Goal: Navigation & Orientation: Find specific page/section

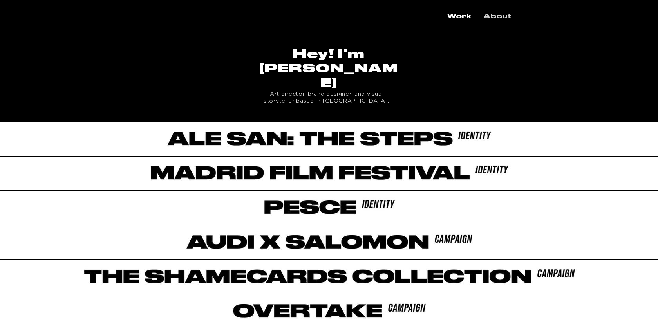
click at [495, 16] on p "About" at bounding box center [497, 17] width 35 height 14
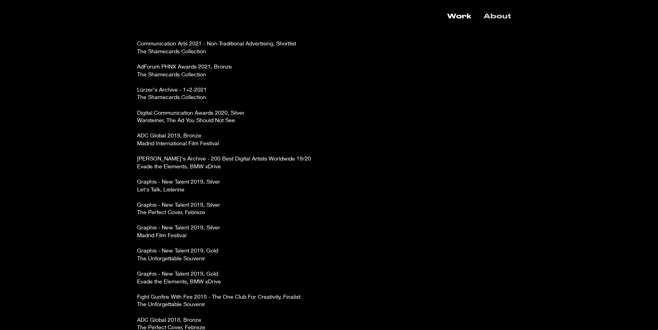
scroll to position [1296, 0]
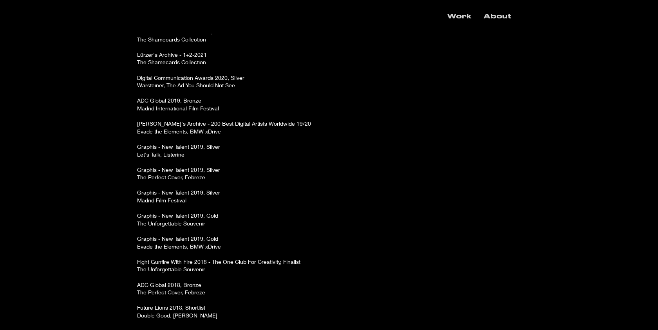
click at [464, 16] on p "Work" at bounding box center [459, 17] width 32 height 14
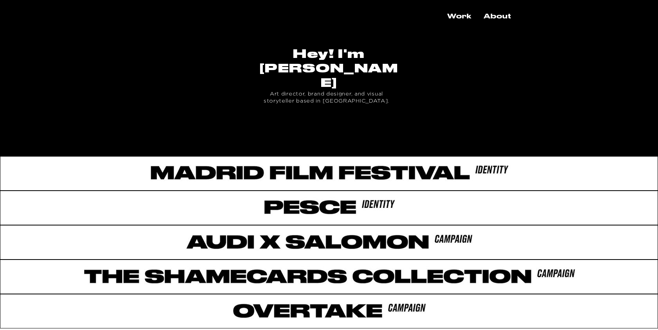
click at [416, 122] on div at bounding box center [329, 137] width 658 height 31
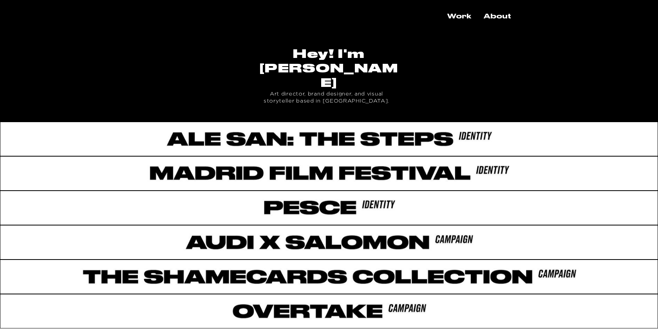
click at [277, 157] on img "main content" at bounding box center [329, 174] width 658 height 34
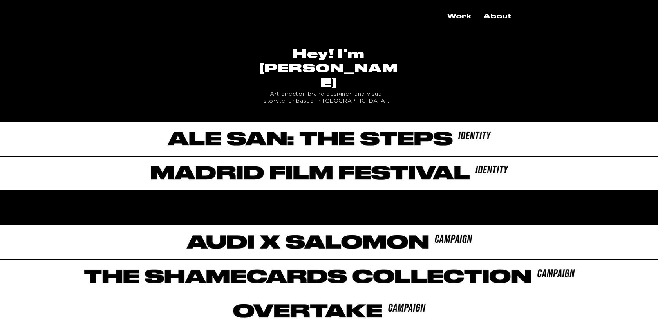
click at [314, 191] on div "main content" at bounding box center [329, 206] width 658 height 31
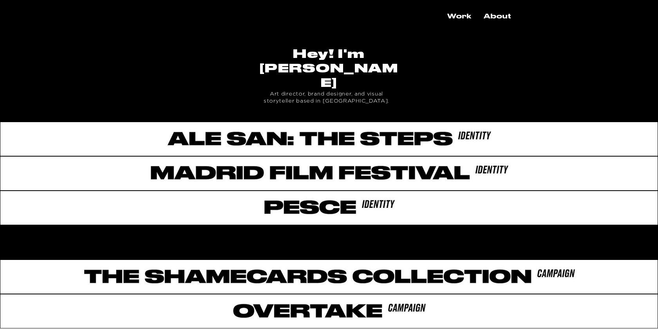
click at [329, 225] on div "main content" at bounding box center [329, 240] width 658 height 31
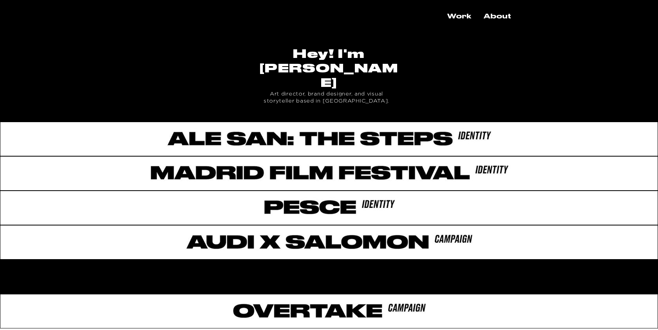
click at [348, 260] on div "main content" at bounding box center [329, 275] width 658 height 31
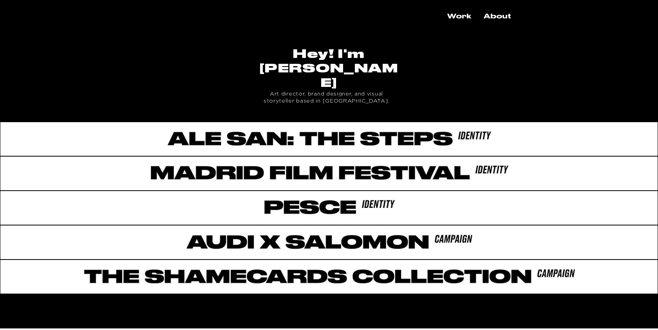
click at [300, 294] on div "main content" at bounding box center [329, 309] width 658 height 31
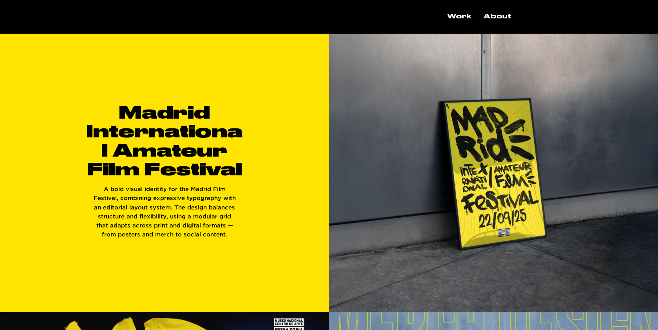
click at [297, 170] on div "main content" at bounding box center [164, 173] width 329 height 278
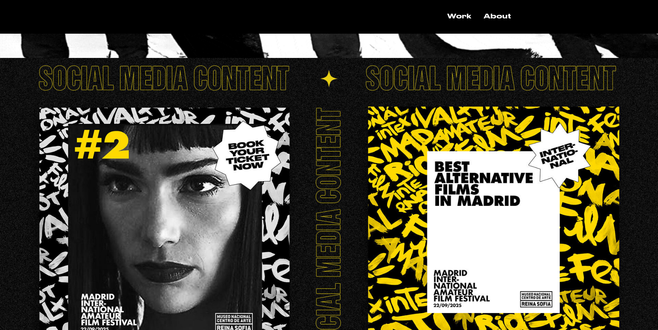
scroll to position [861, 0]
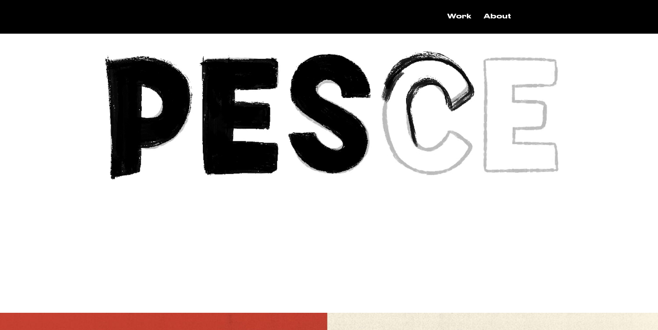
scroll to position [1165, 0]
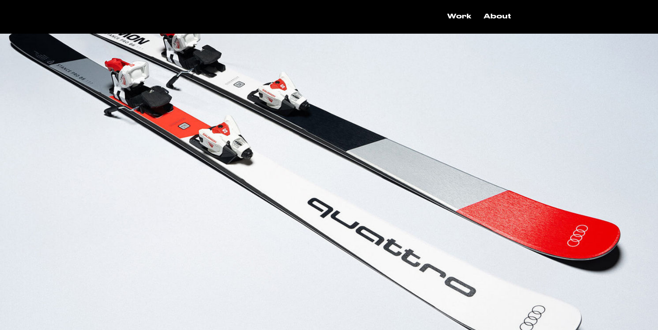
scroll to position [1122, 0]
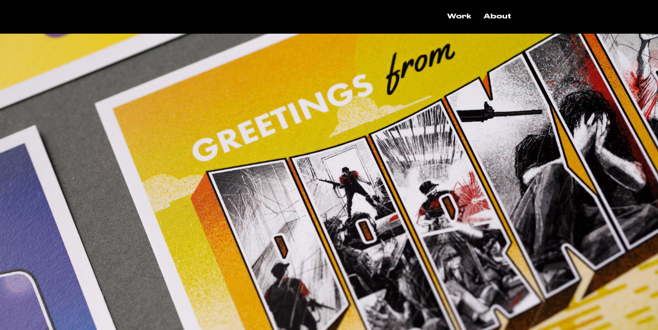
scroll to position [1323, 0]
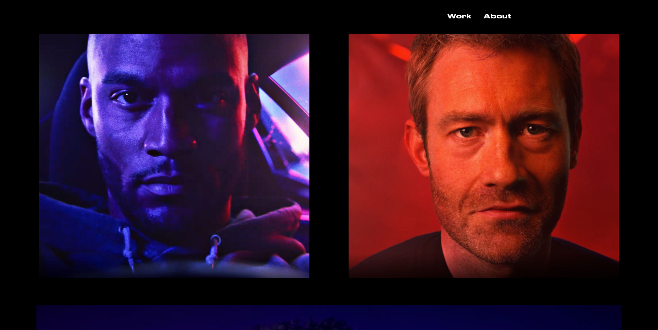
scroll to position [992, 0]
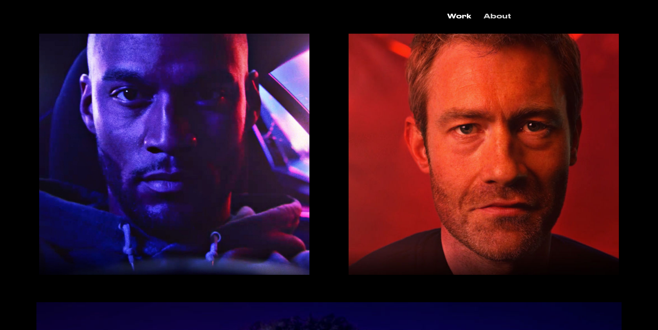
click at [502, 12] on p "About" at bounding box center [497, 17] width 35 height 14
